Goal: Transaction & Acquisition: Purchase product/service

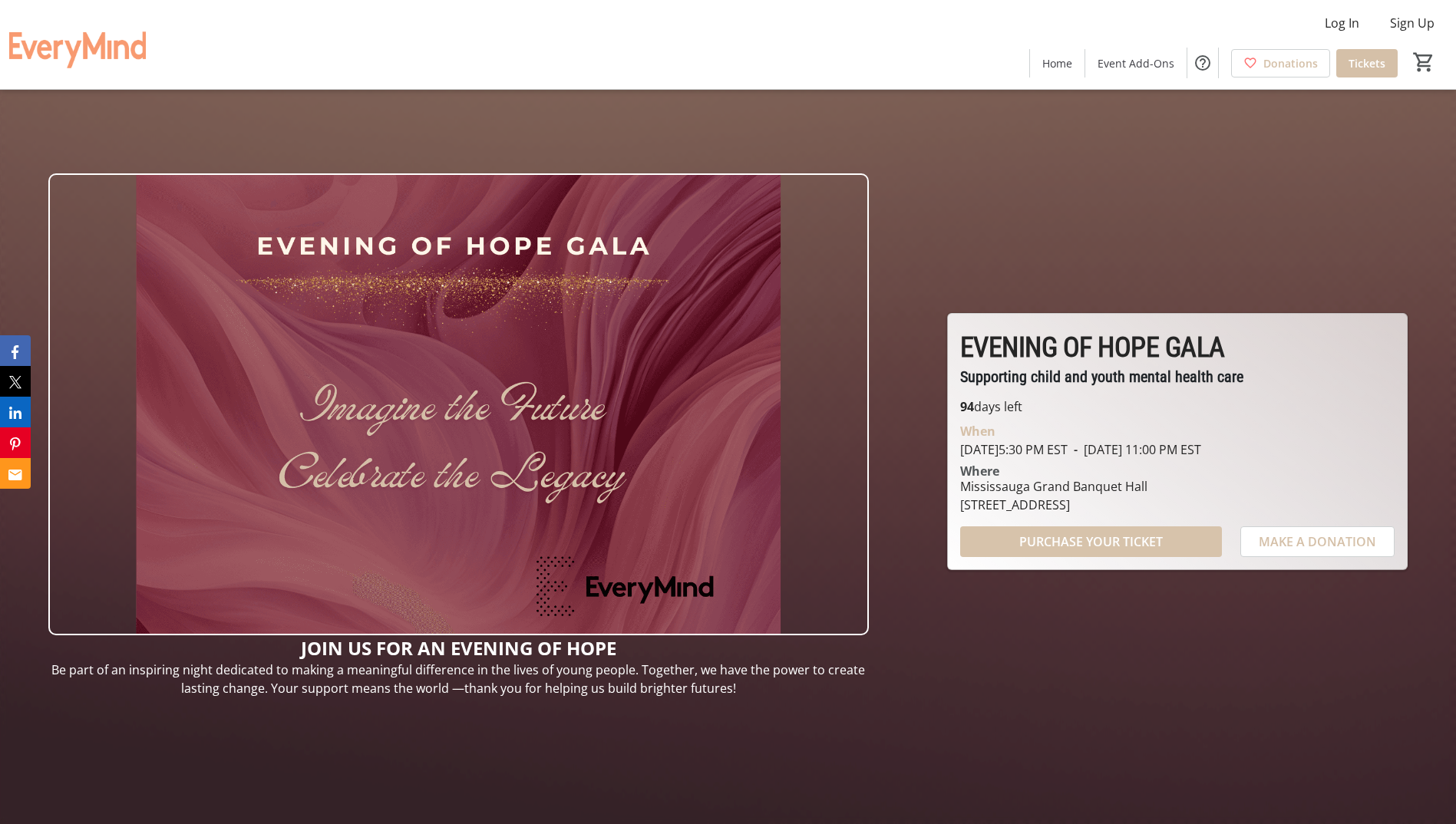
click at [1084, 538] on span "PURCHASE YOUR TICKET" at bounding box center [1090, 541] width 144 height 18
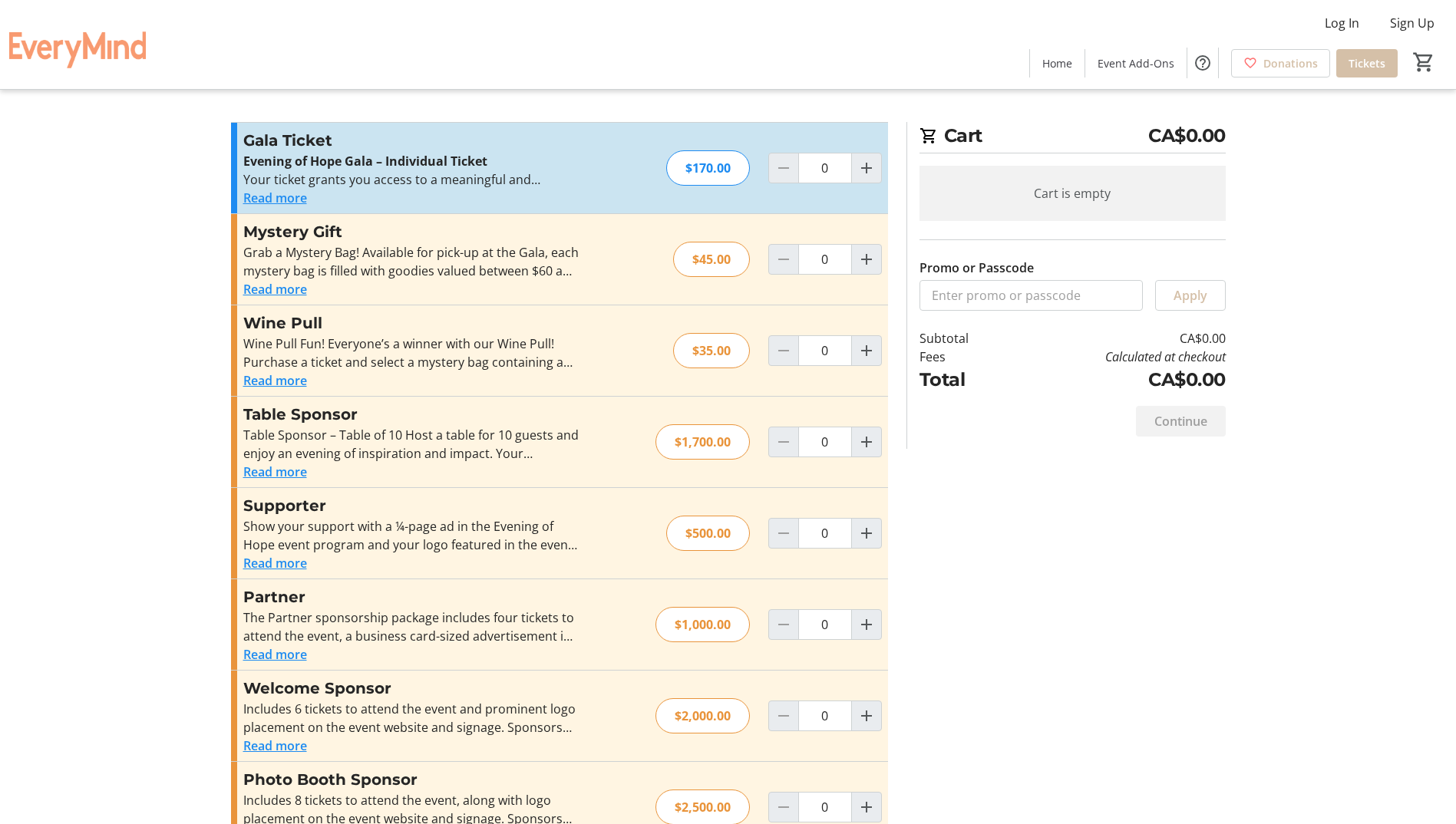
scroll to position [4, 0]
click at [867, 442] on mat-icon "Increment by one" at bounding box center [866, 442] width 18 height 18
type input "1"
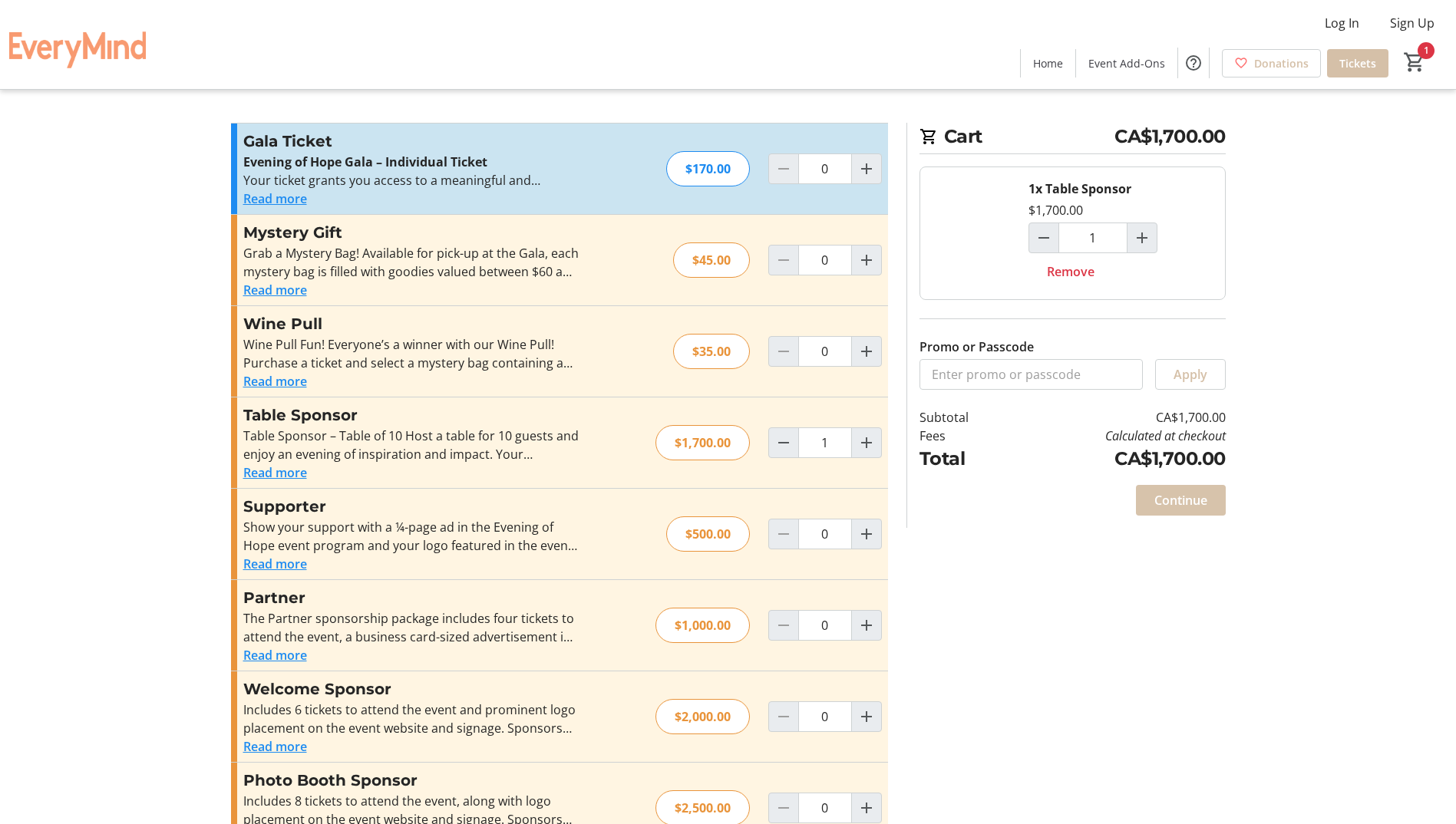
click at [1180, 499] on span "Continue" at bounding box center [1180, 500] width 53 height 18
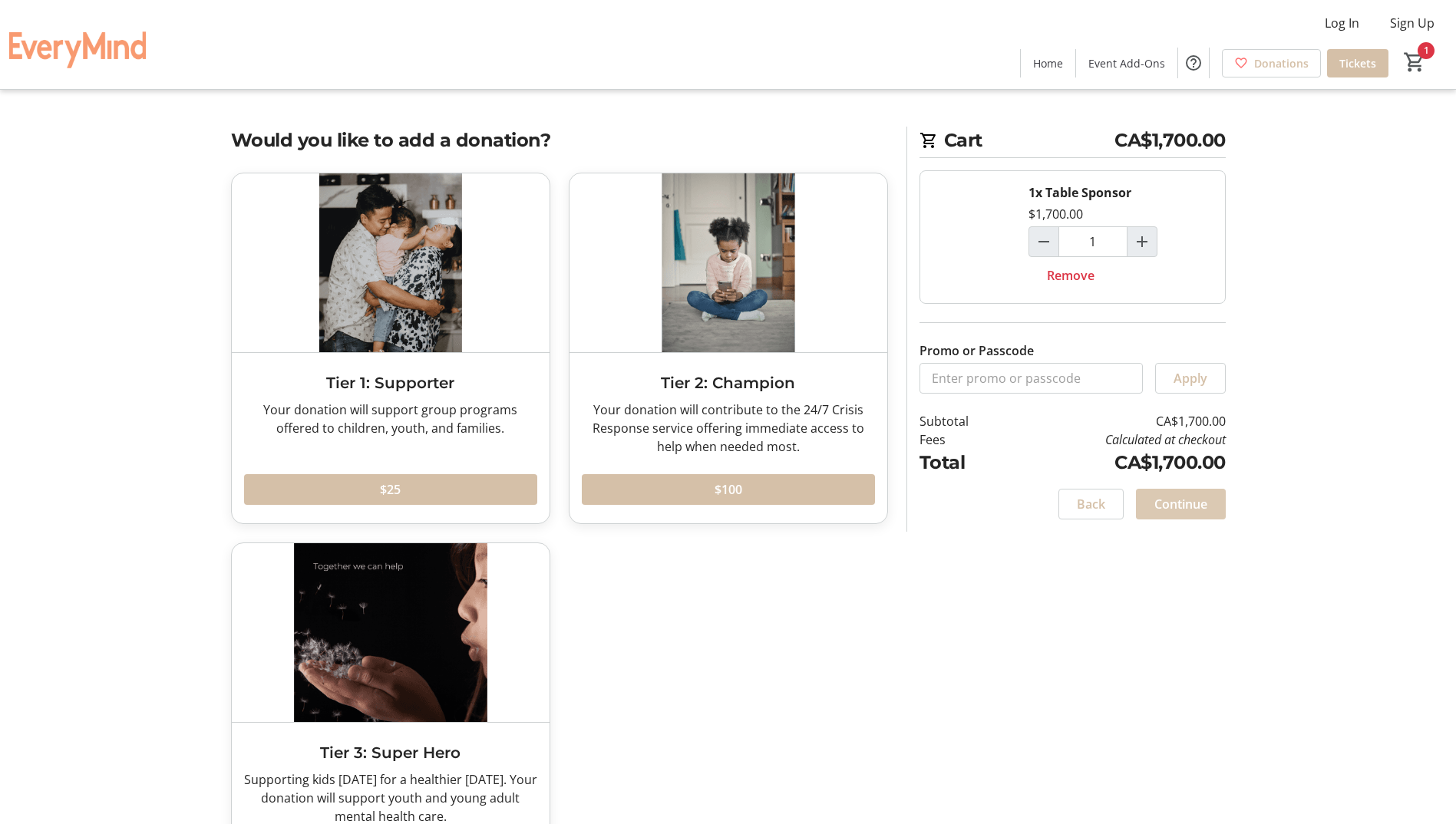
click at [1195, 508] on span "Continue" at bounding box center [1180, 504] width 53 height 18
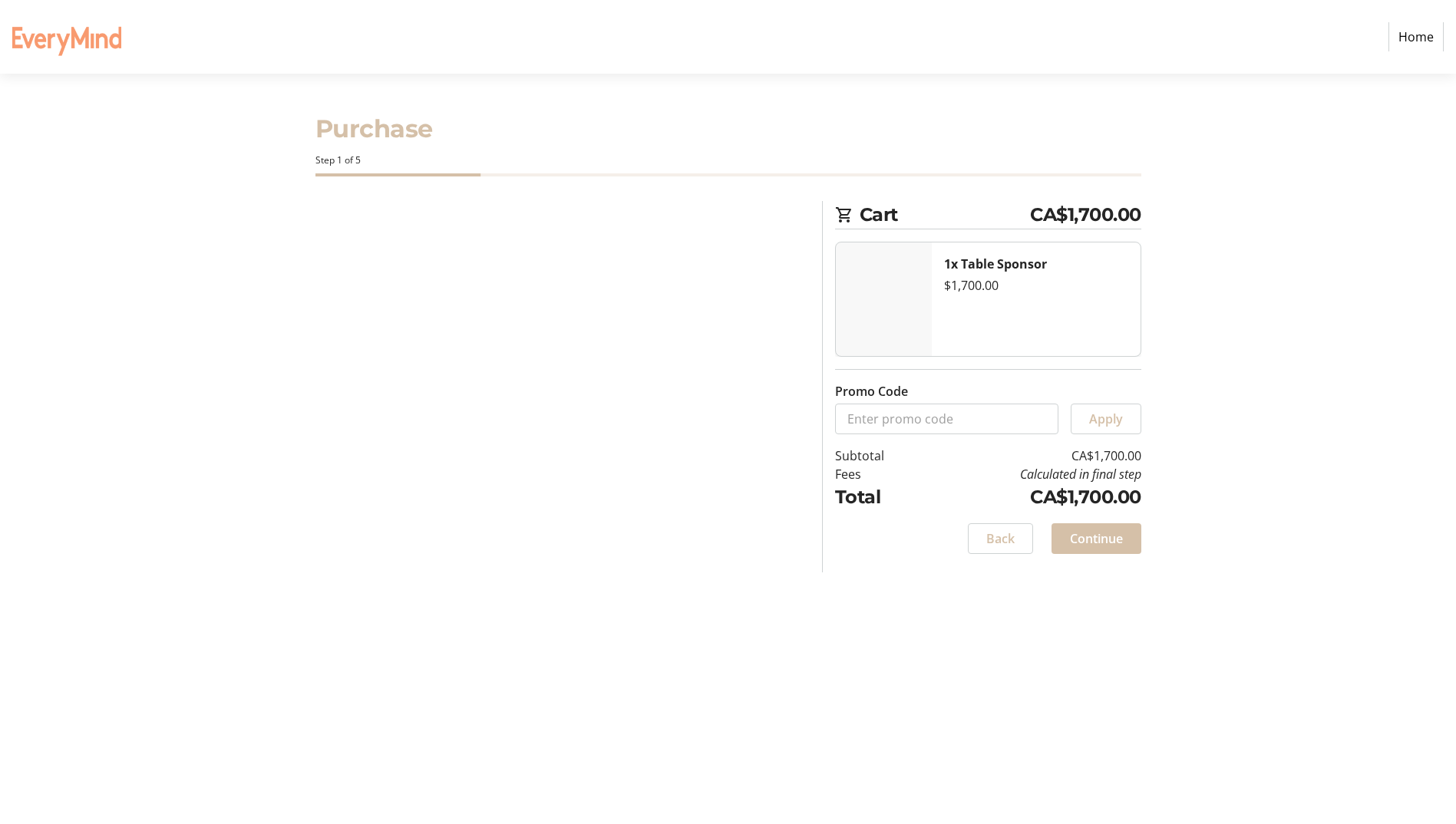
select select "CA"
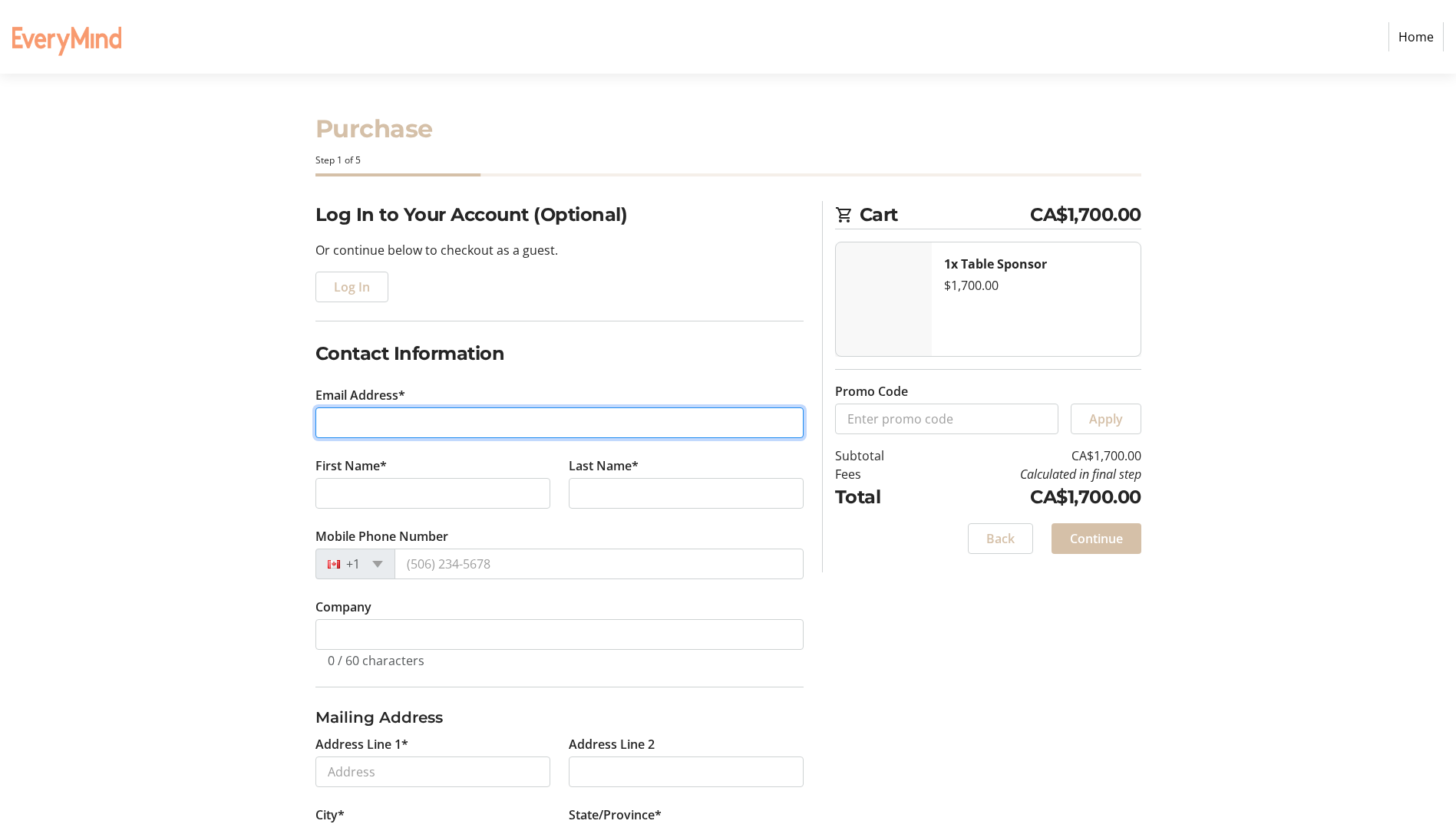
click at [386, 423] on input "Email Address*" at bounding box center [560, 422] width 488 height 31
type input "1194c@peelpolice.ca"
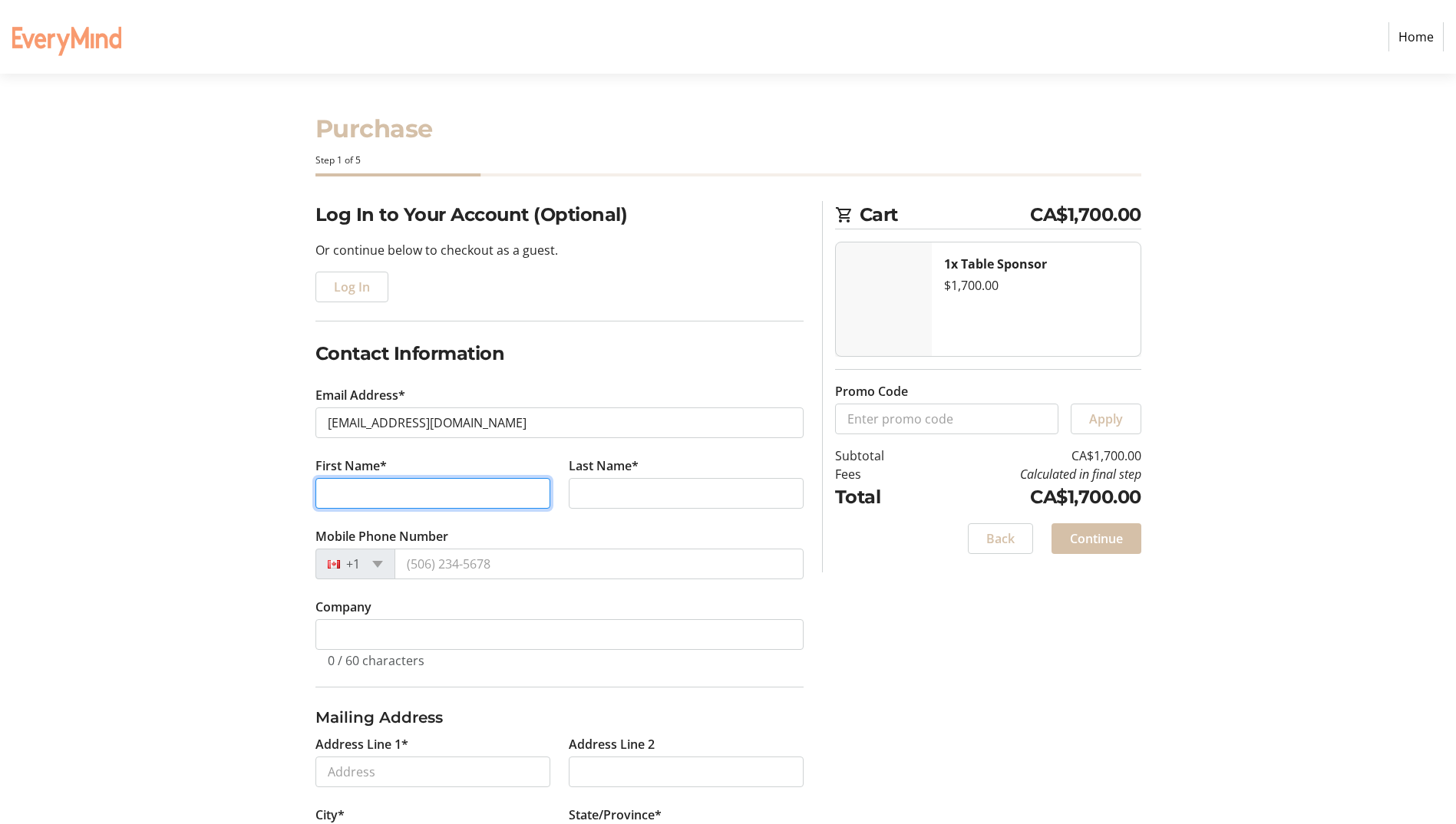
click at [356, 483] on input "First Name*" at bounding box center [432, 493] width 235 height 31
type input "Grace"
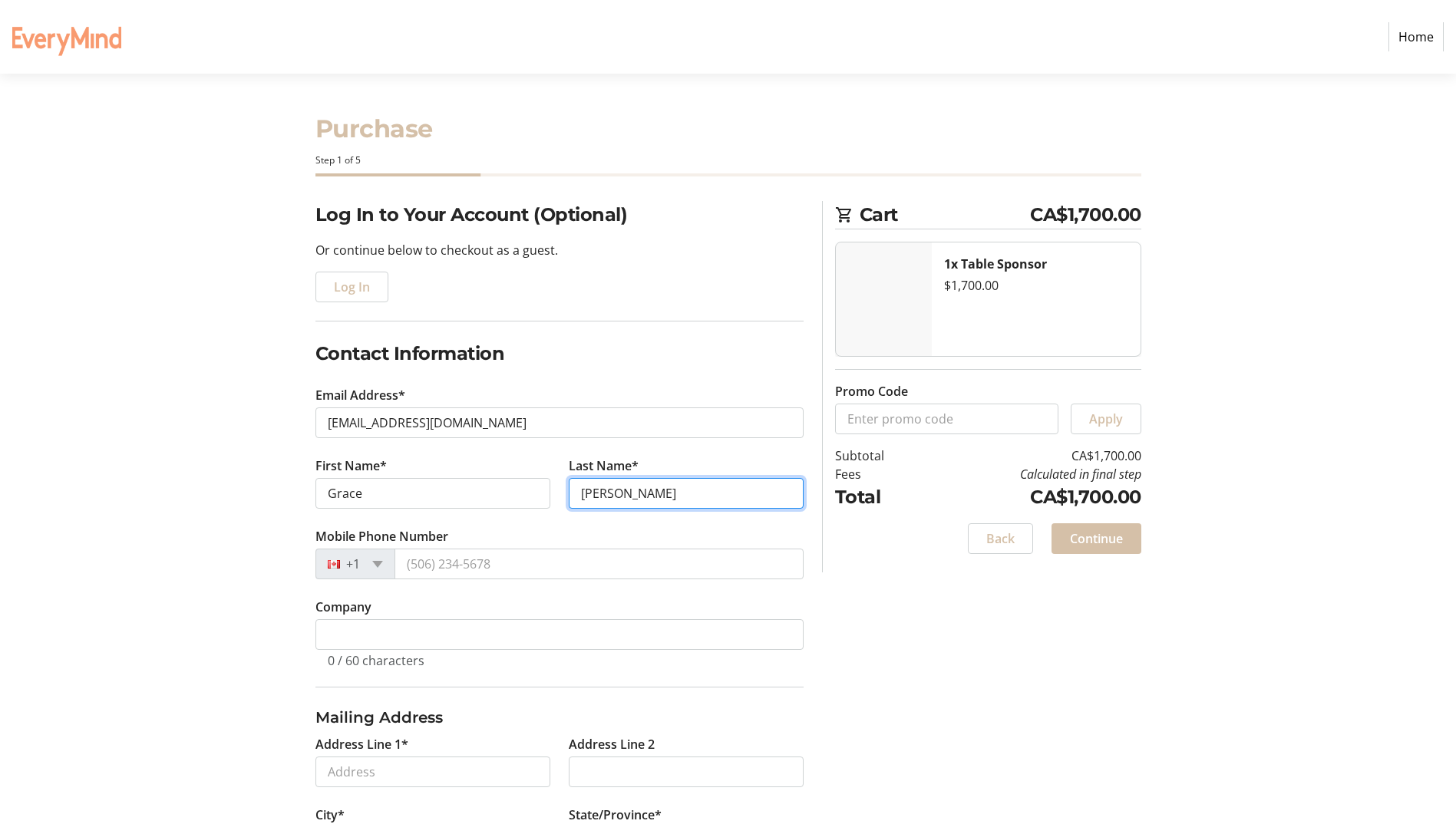
type input "Singh"
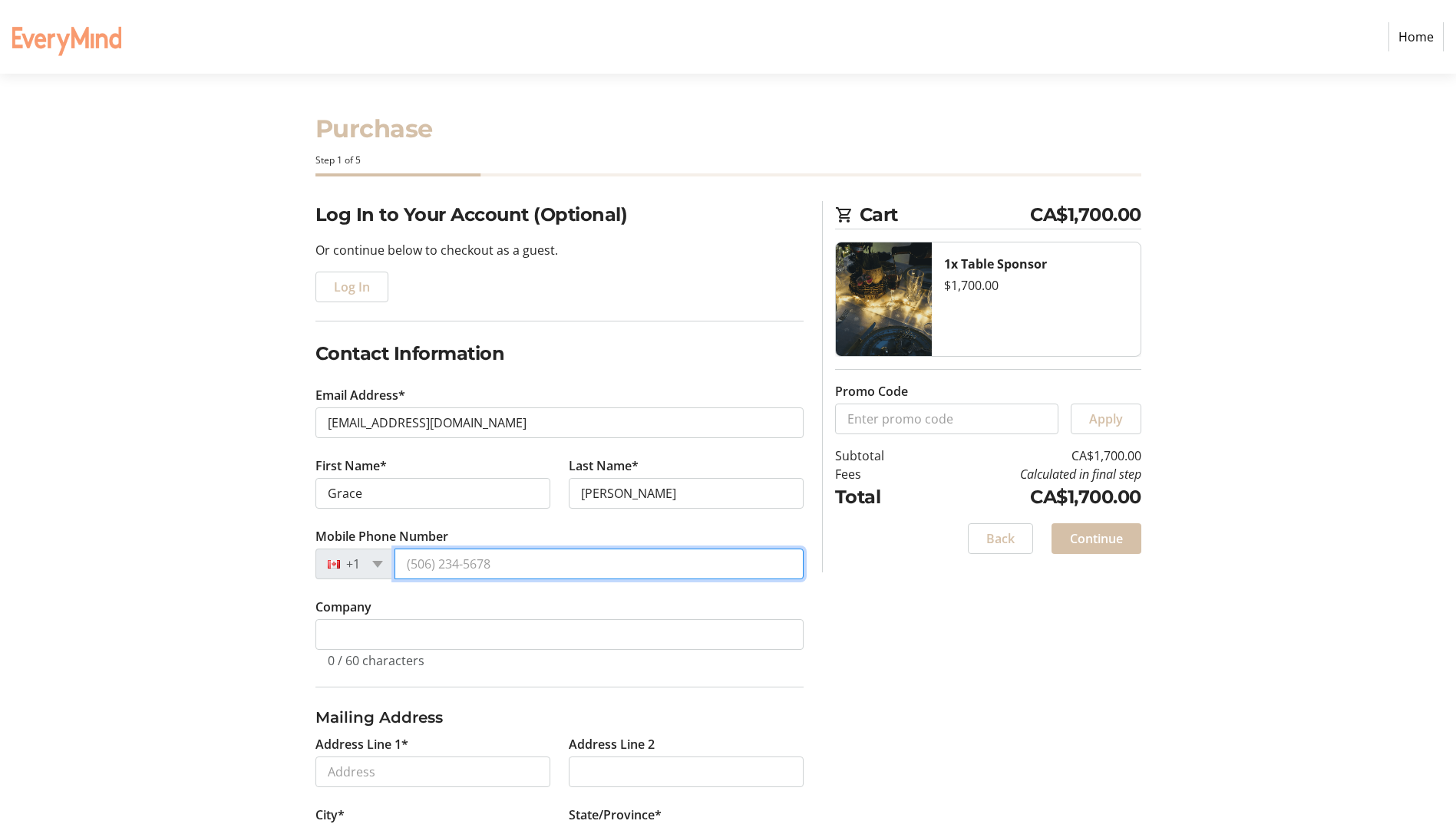
click at [469, 571] on input "Mobile Phone Number" at bounding box center [599, 563] width 409 height 31
type input "(905) 453-2121"
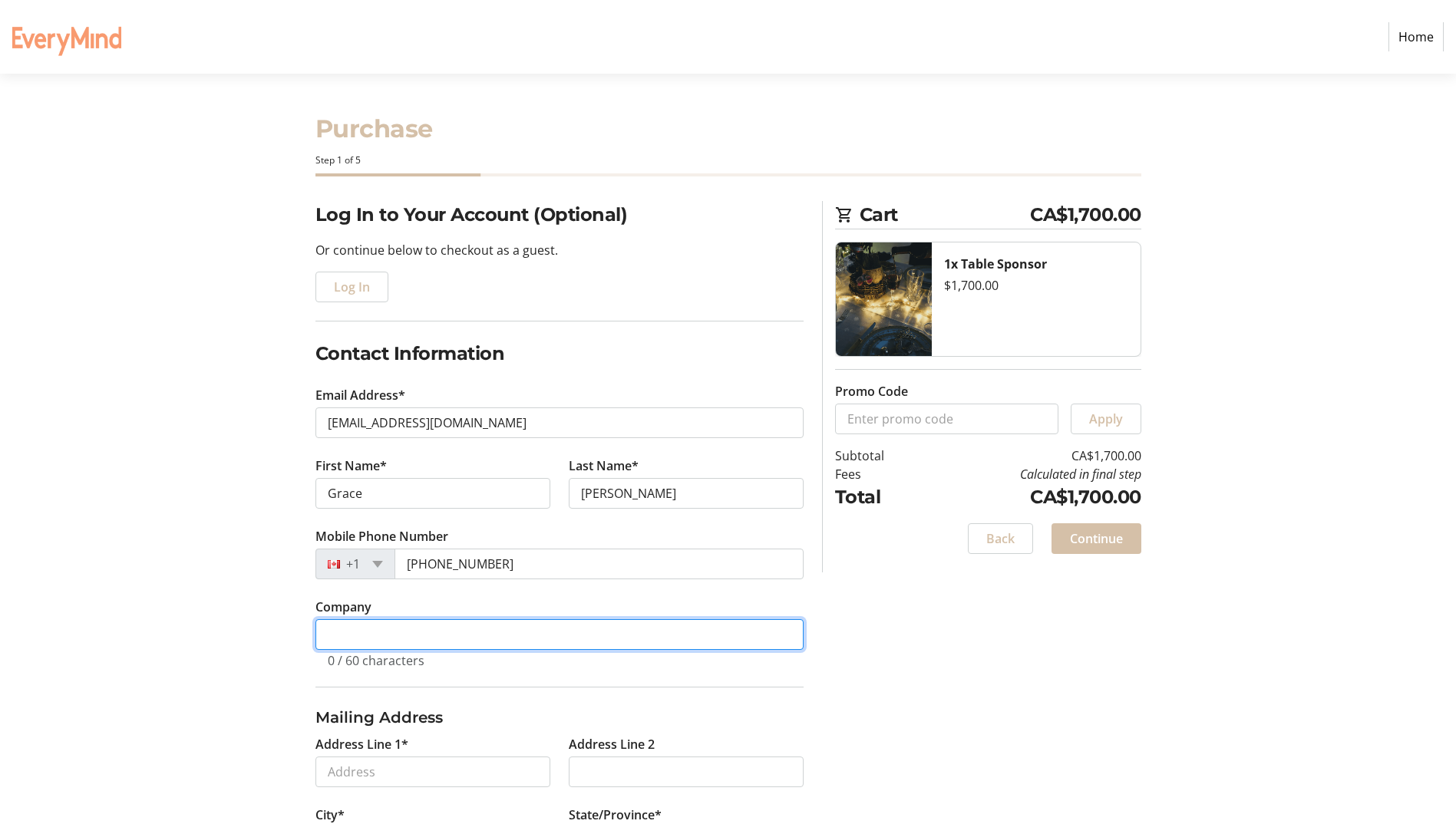
click at [481, 630] on input "Company" at bounding box center [560, 634] width 488 height 31
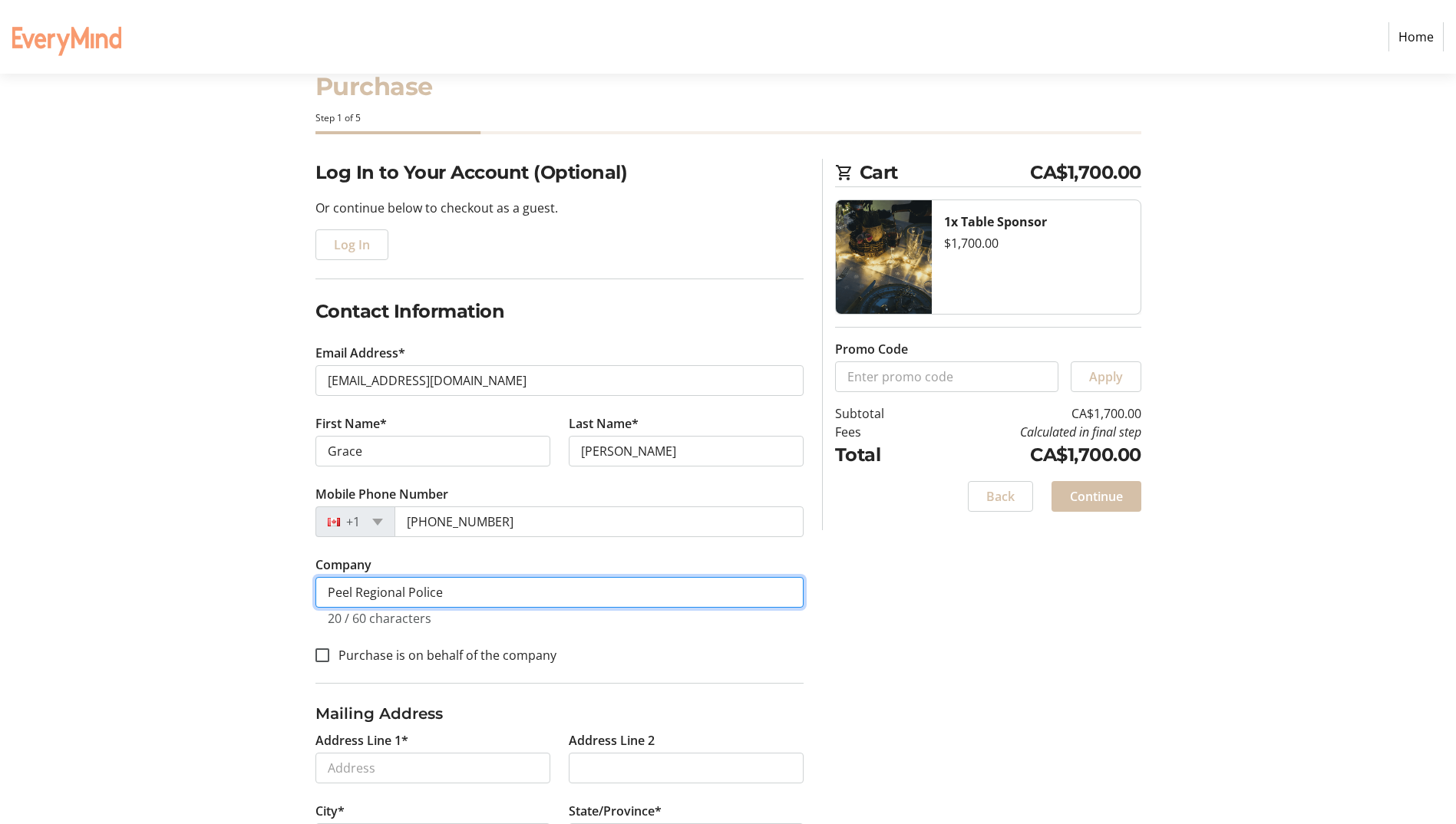
scroll to position [77, 0]
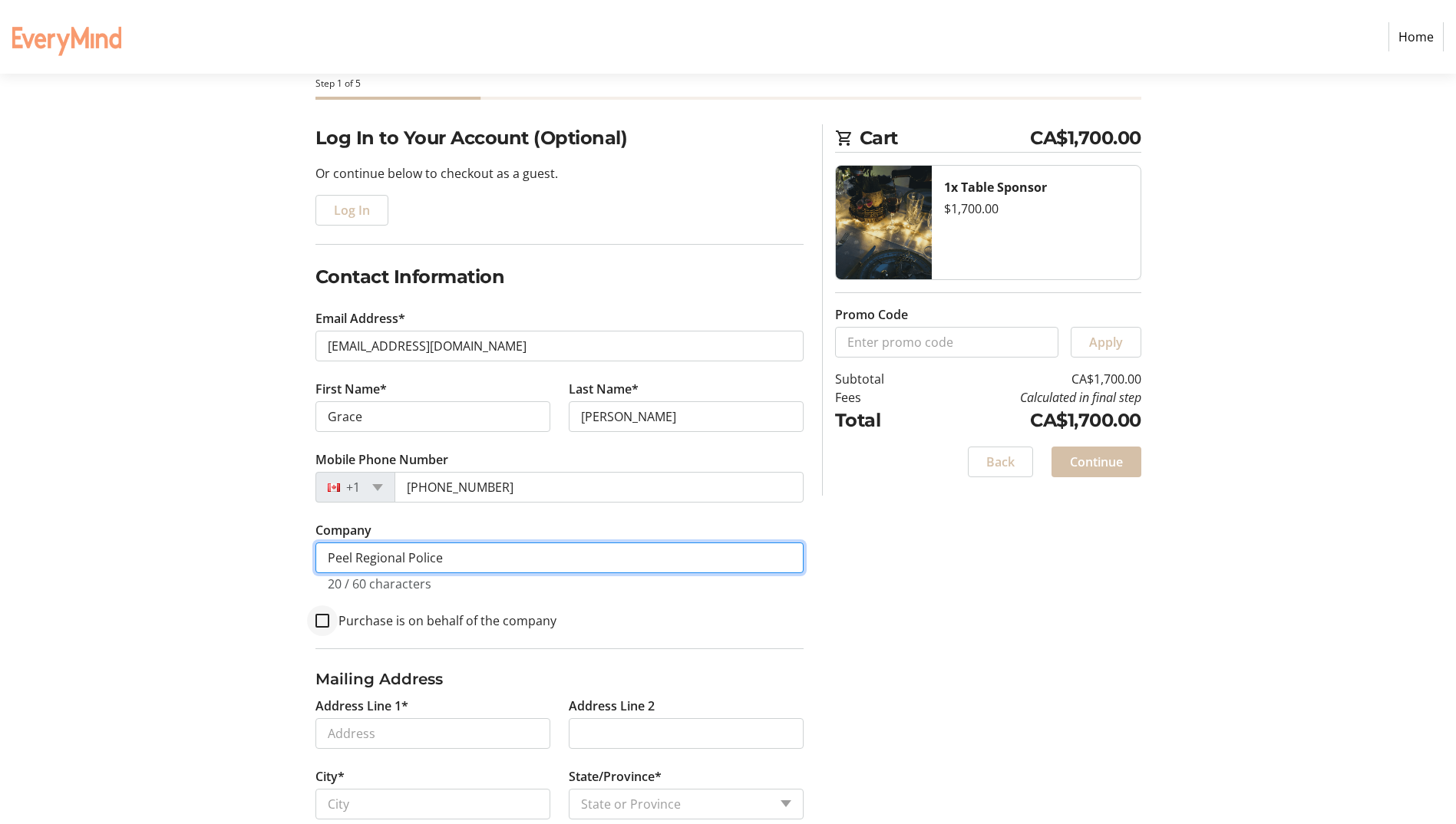
type input "Peel Regional Police"
click at [320, 625] on input "Purchase is on behalf of the company" at bounding box center [323, 621] width 14 height 14
checkbox input "true"
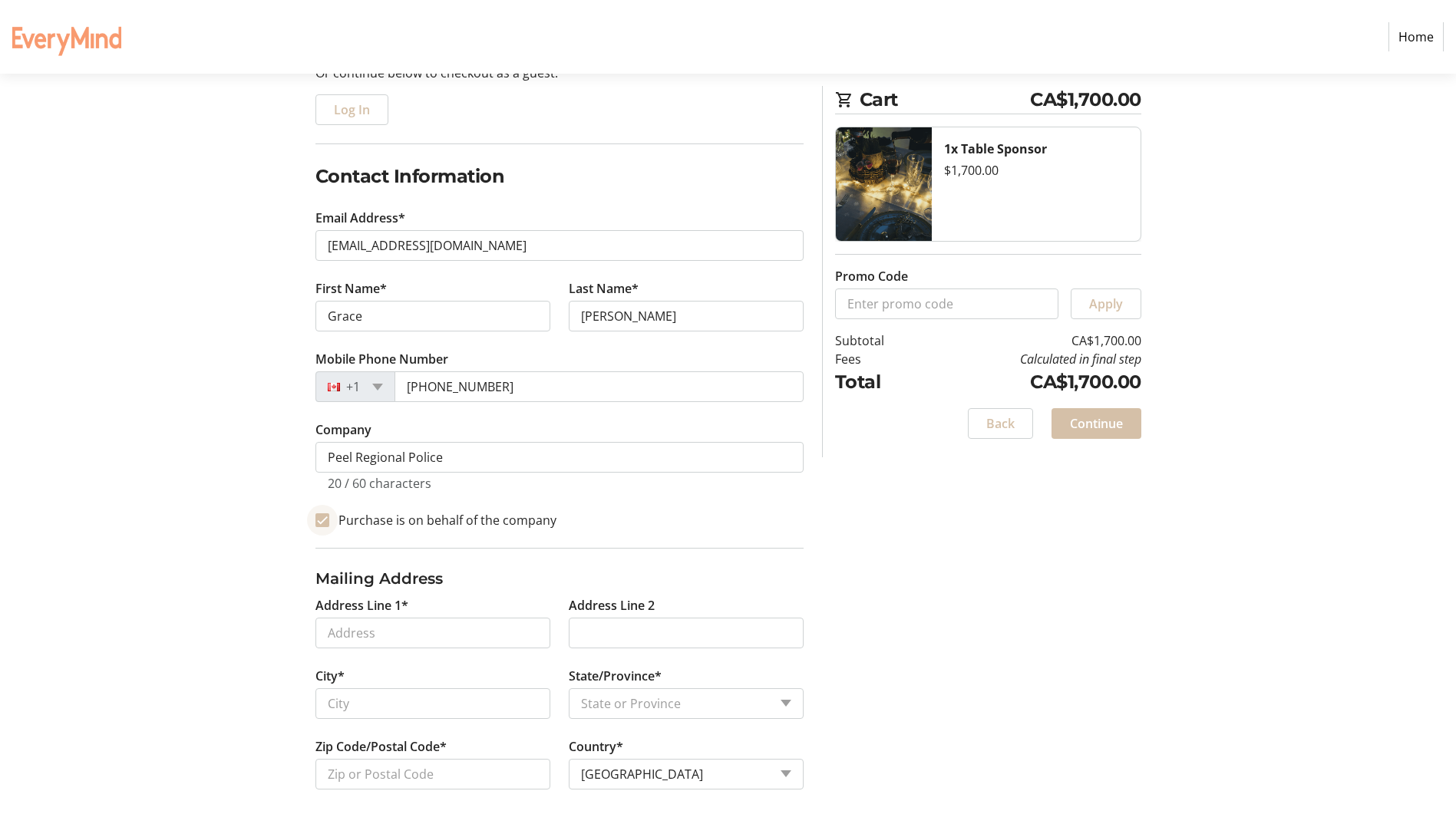
scroll to position [180, 0]
click at [440, 627] on input "Address Line 1*" at bounding box center [432, 630] width 235 height 31
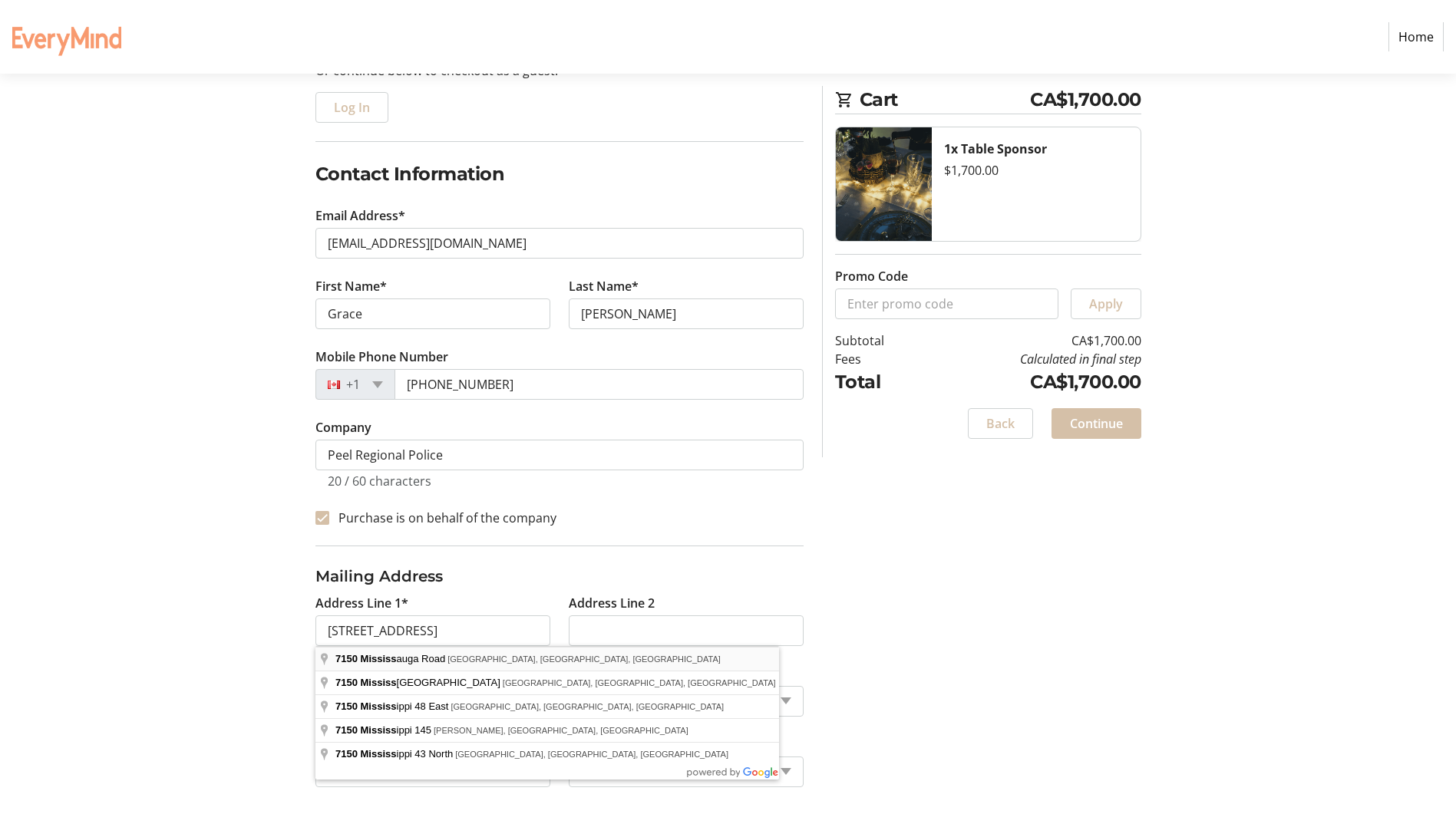
type input "7150 Mississauga Road"
type input "Mississauga"
select select "ON"
type input "L5N 8M5"
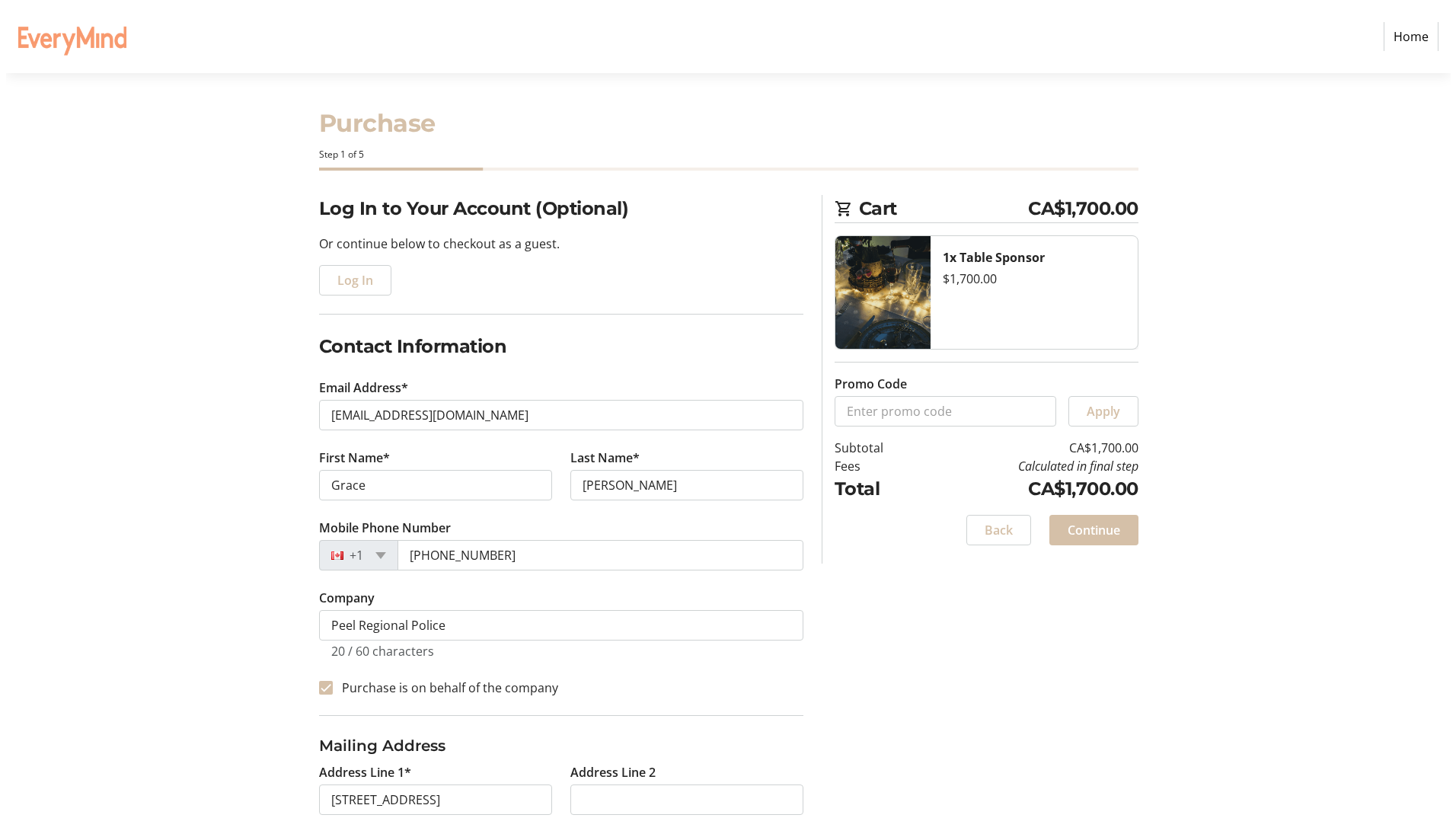
scroll to position [0, 0]
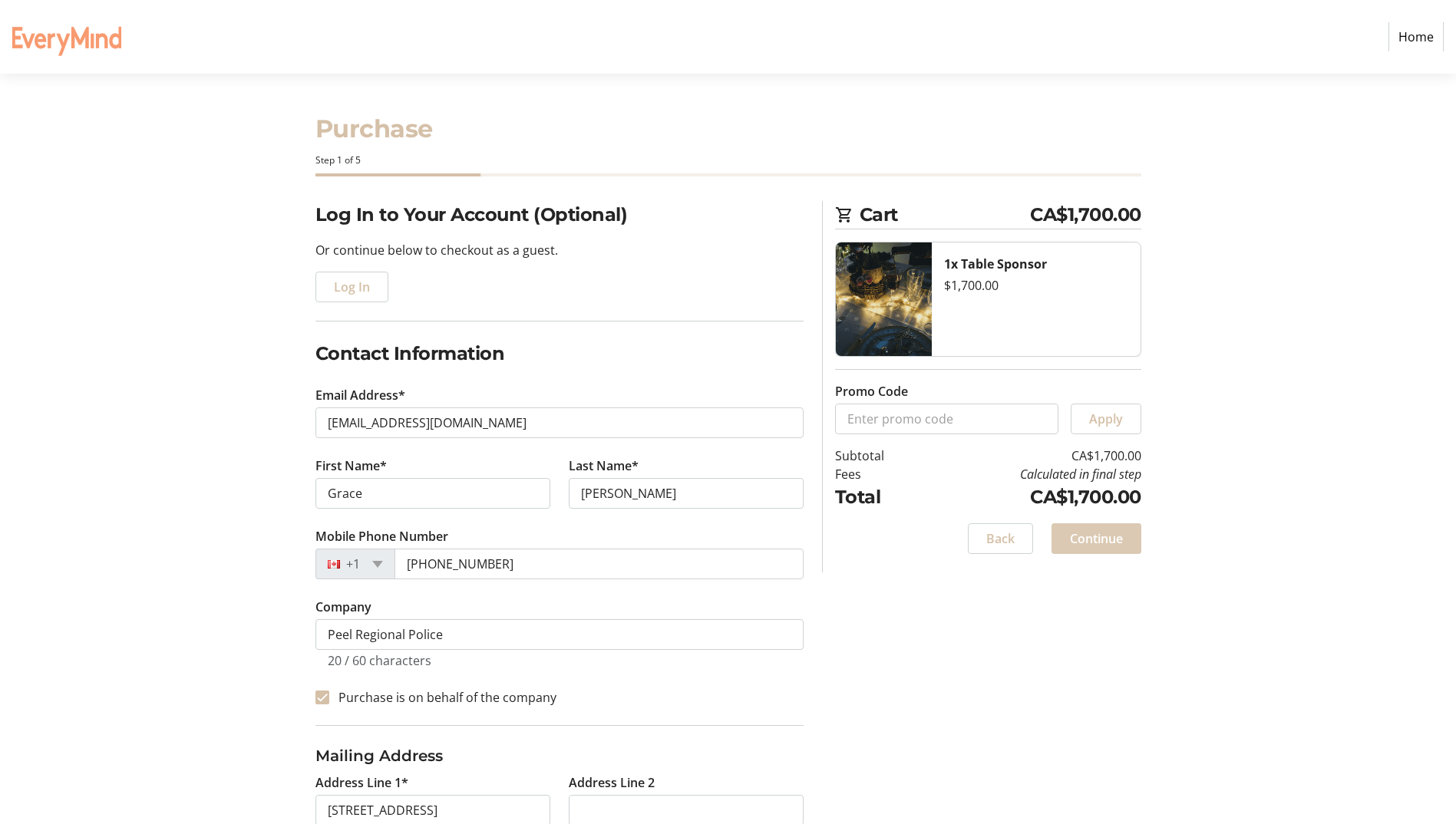
click at [1101, 549] on span at bounding box center [1096, 538] width 89 height 37
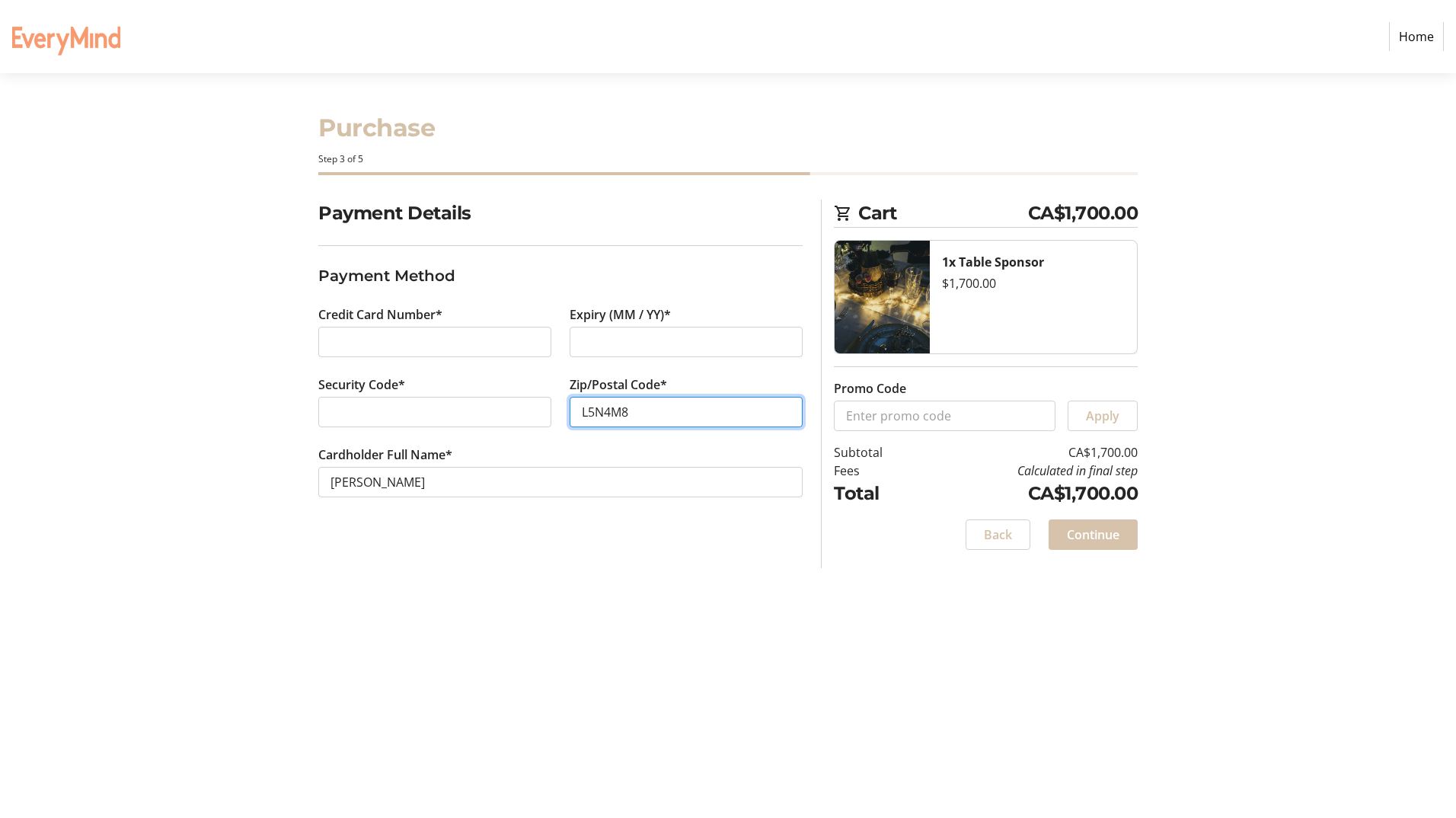
type input "L5N4M8"
click at [1092, 533] on span "Continue" at bounding box center [1093, 534] width 52 height 18
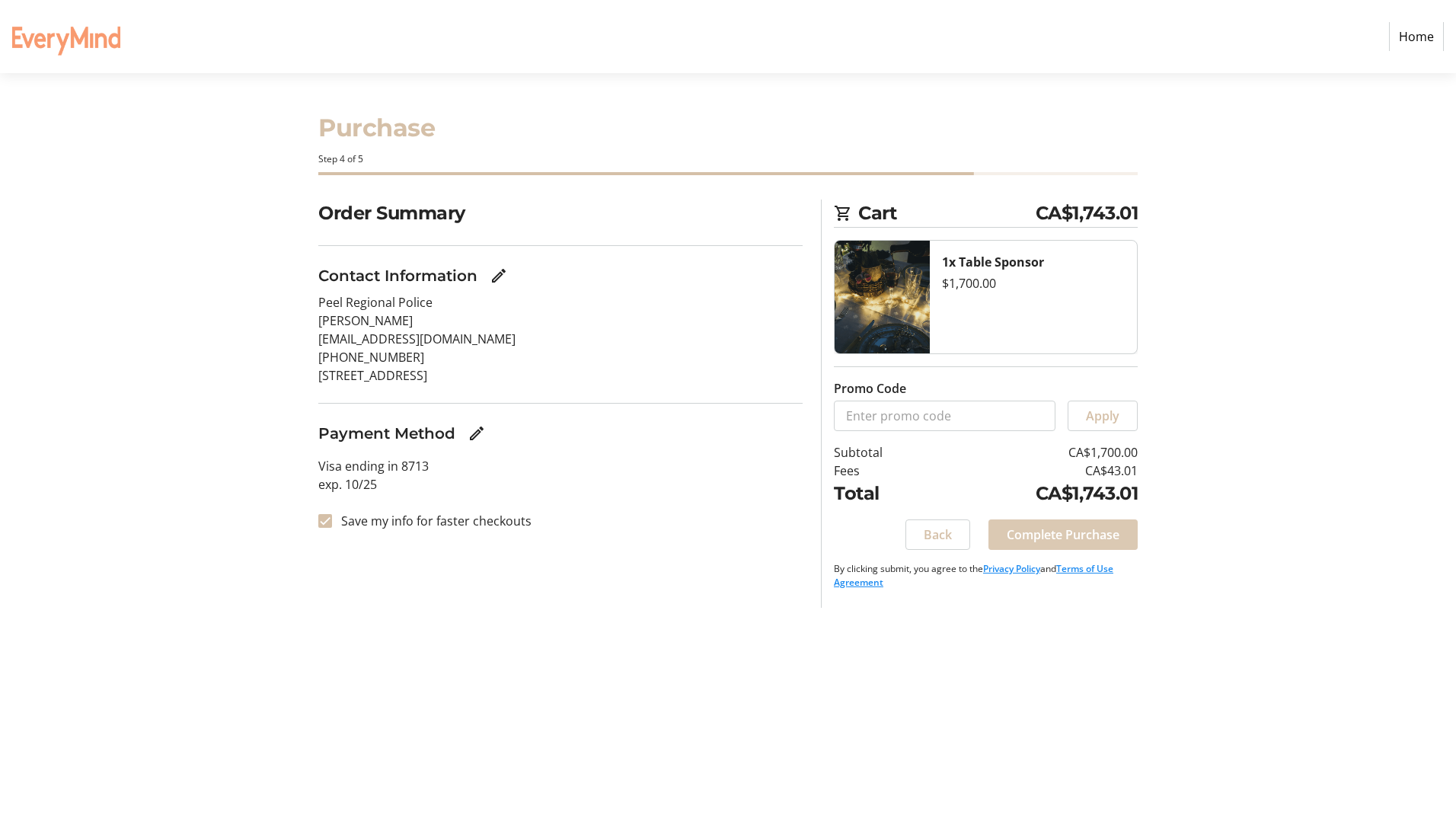
click at [1086, 535] on span "Complete Purchase" at bounding box center [1063, 534] width 113 height 18
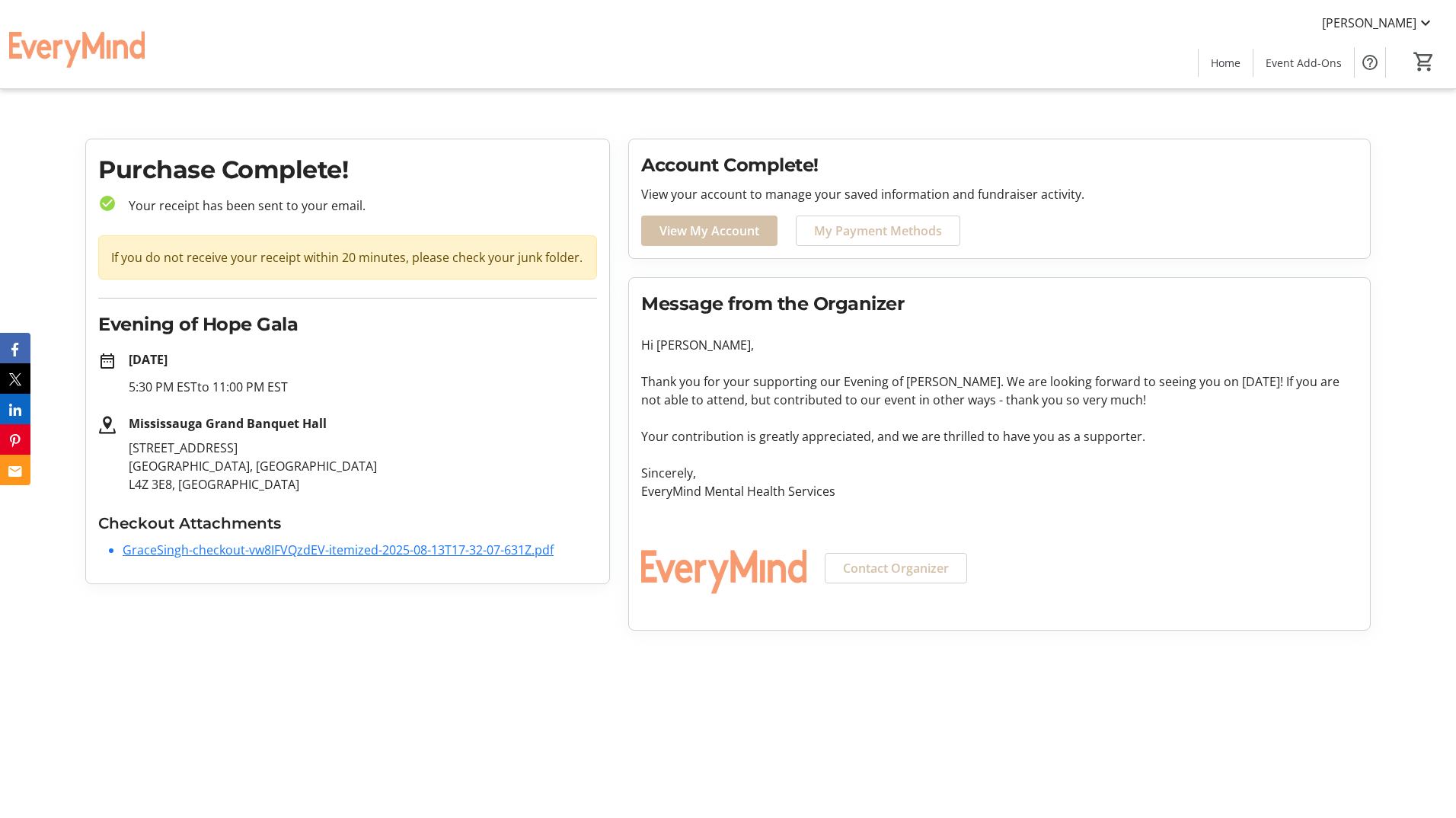
click at [245, 550] on link "GraceSingh-checkout-vw8IFVQzdEV-itemized-2025-08-13T17-32-07-631Z.pdf" at bounding box center [337, 550] width 431 height 17
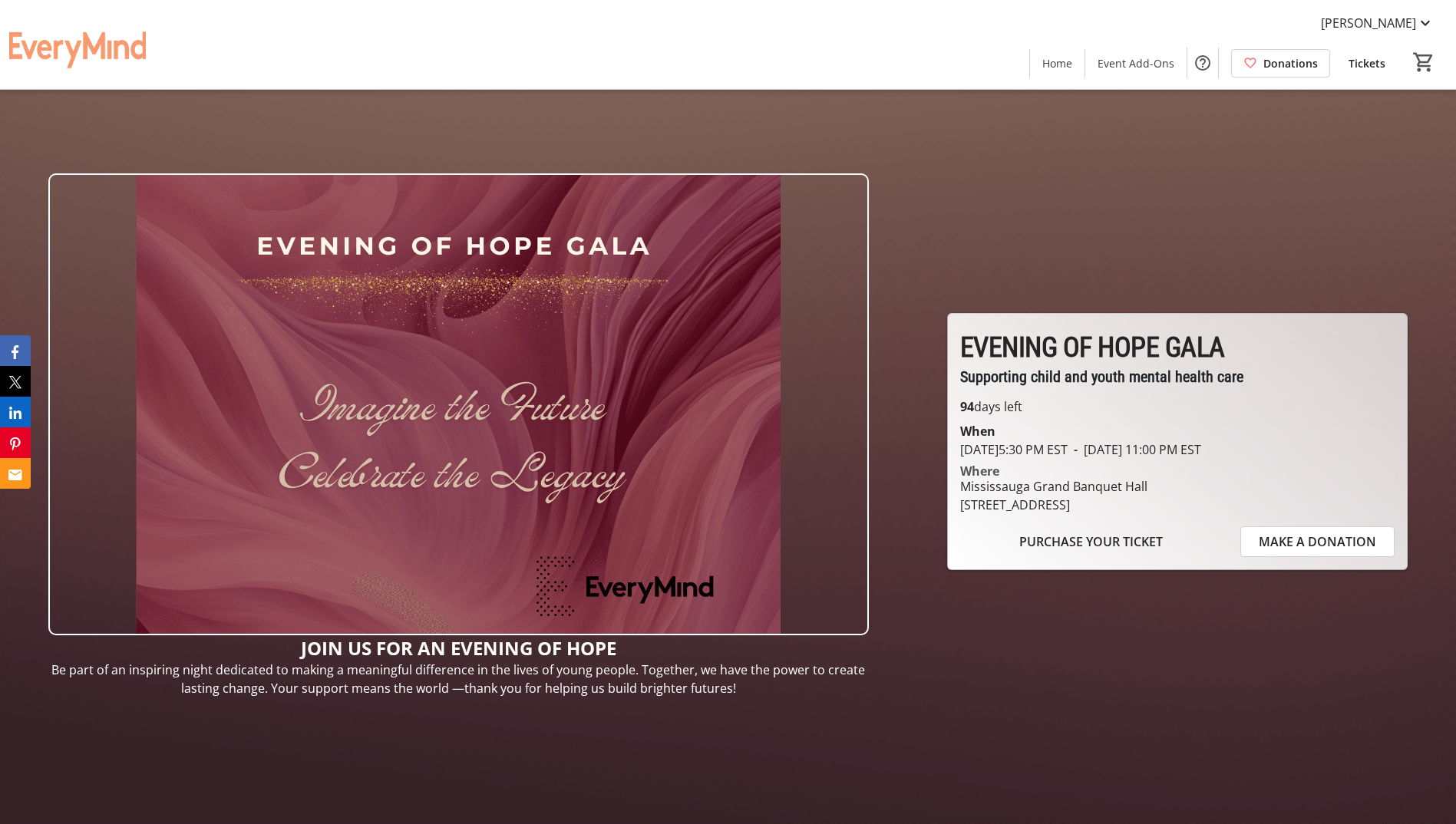
click at [1093, 541] on span "PURCHASE YOUR TICKET" at bounding box center [1090, 541] width 144 height 18
